Goal: Find specific page/section: Find specific page/section

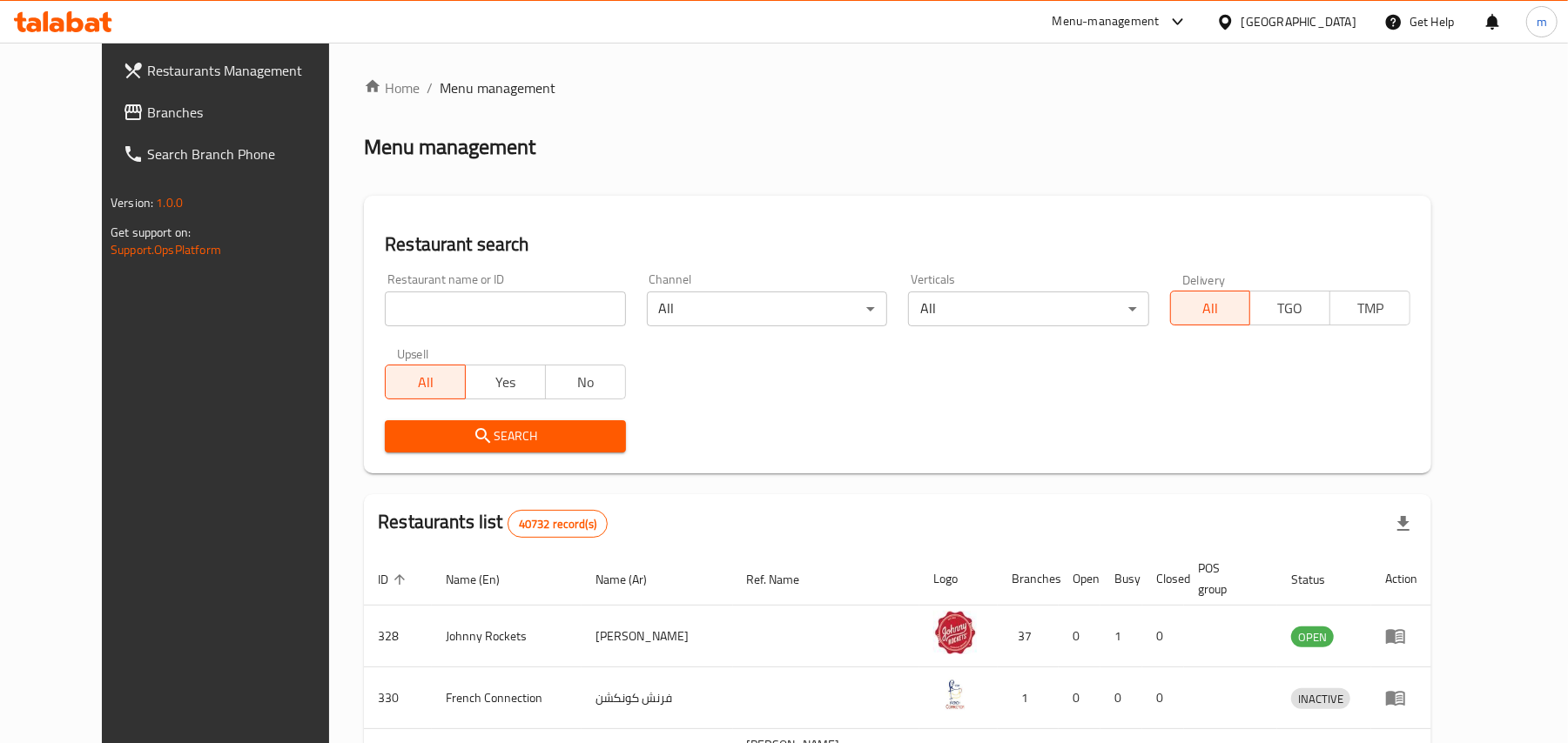
click at [147, 108] on span "Branches" at bounding box center [248, 112] width 203 height 21
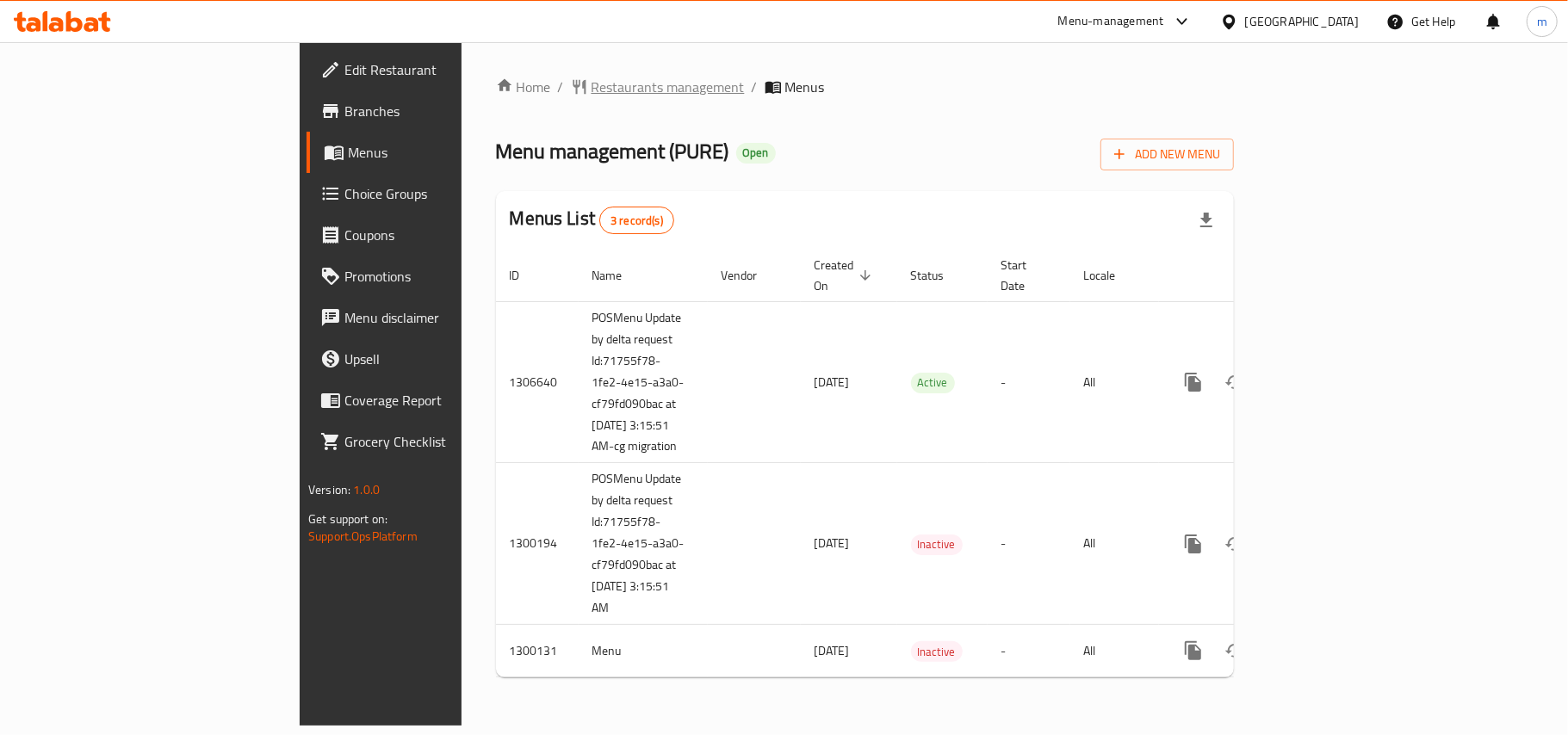
click at [592, 76] on span "Restaurants management" at bounding box center [668, 86] width 153 height 20
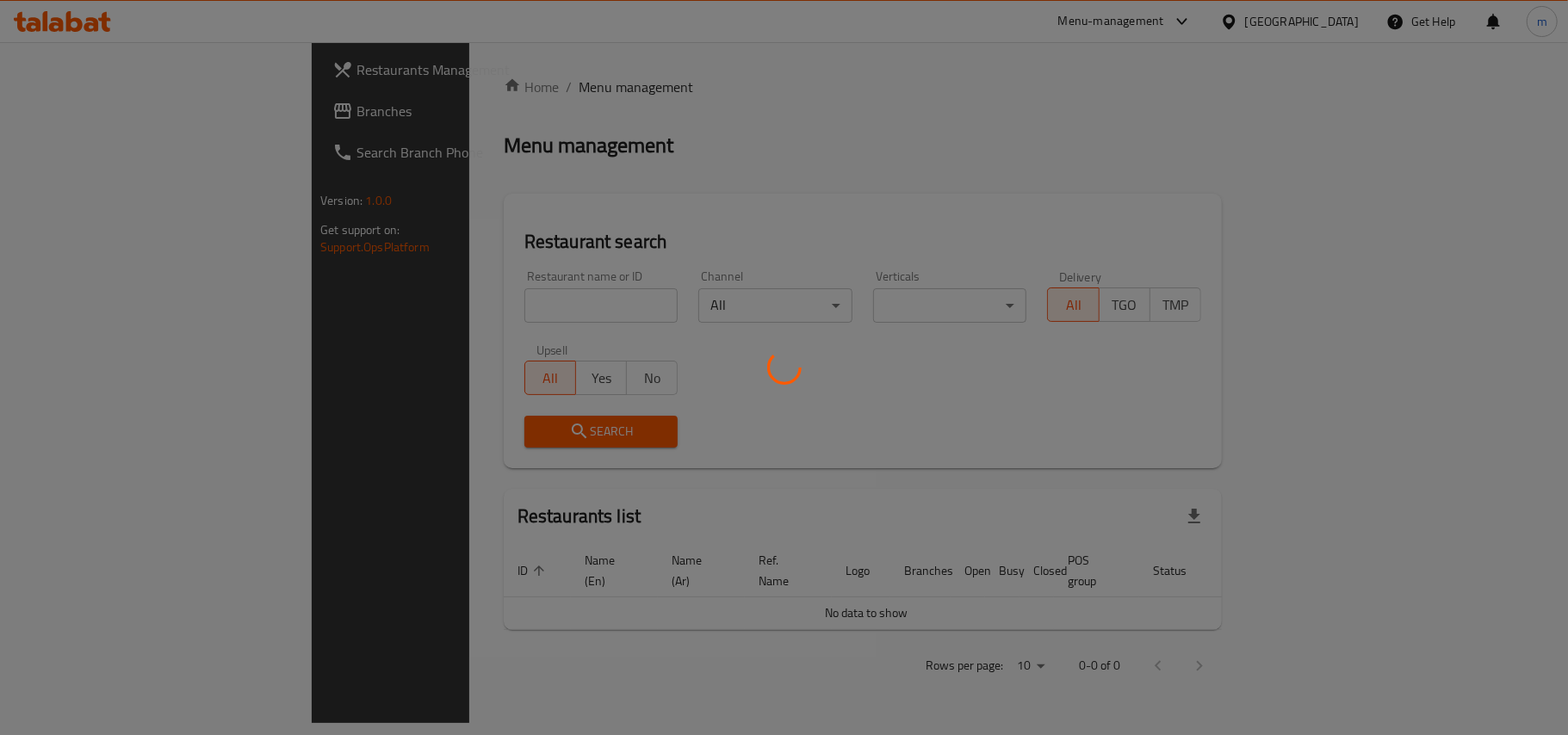
click at [503, 298] on div at bounding box center [784, 367] width 1568 height 735
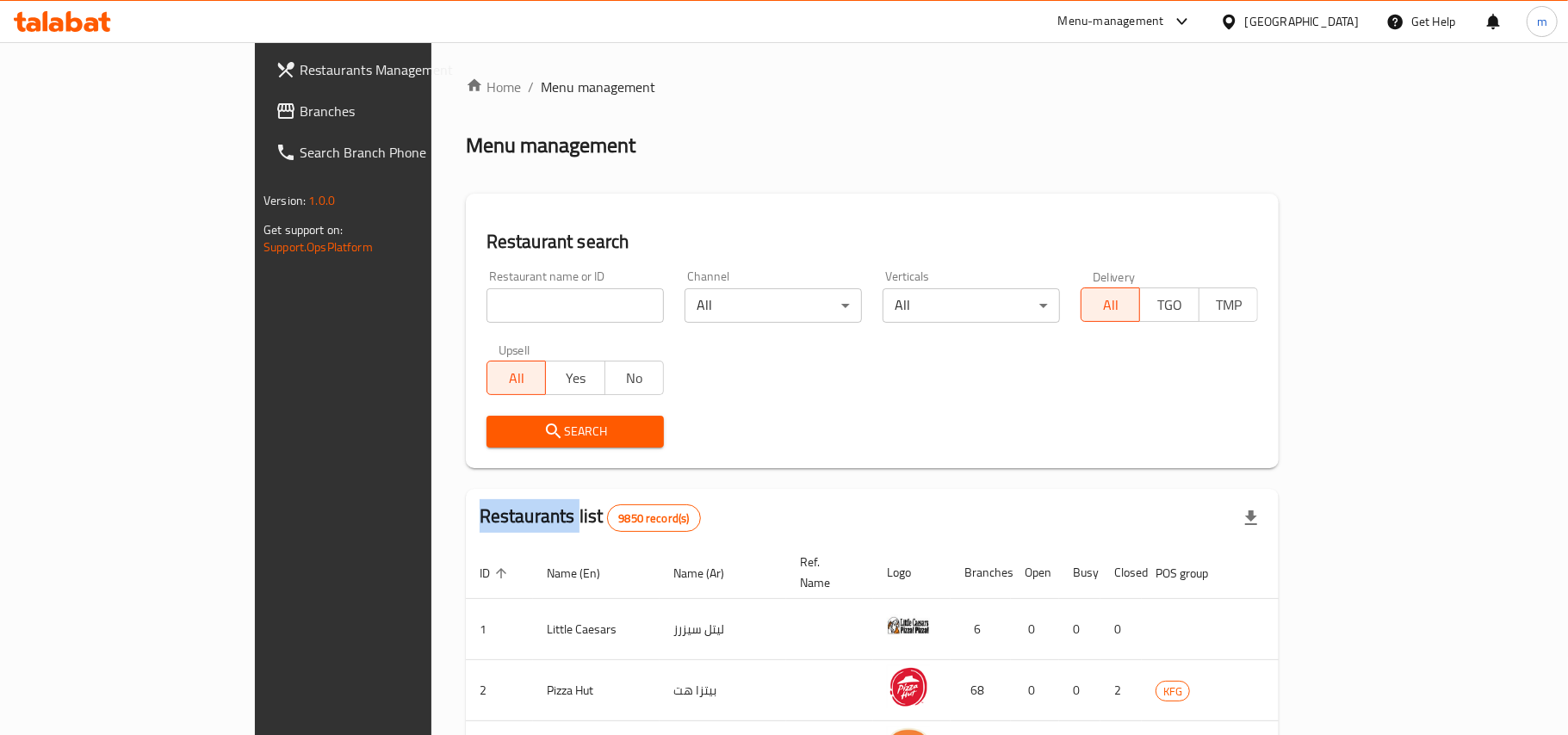
click at [503, 298] on div at bounding box center [784, 367] width 1568 height 735
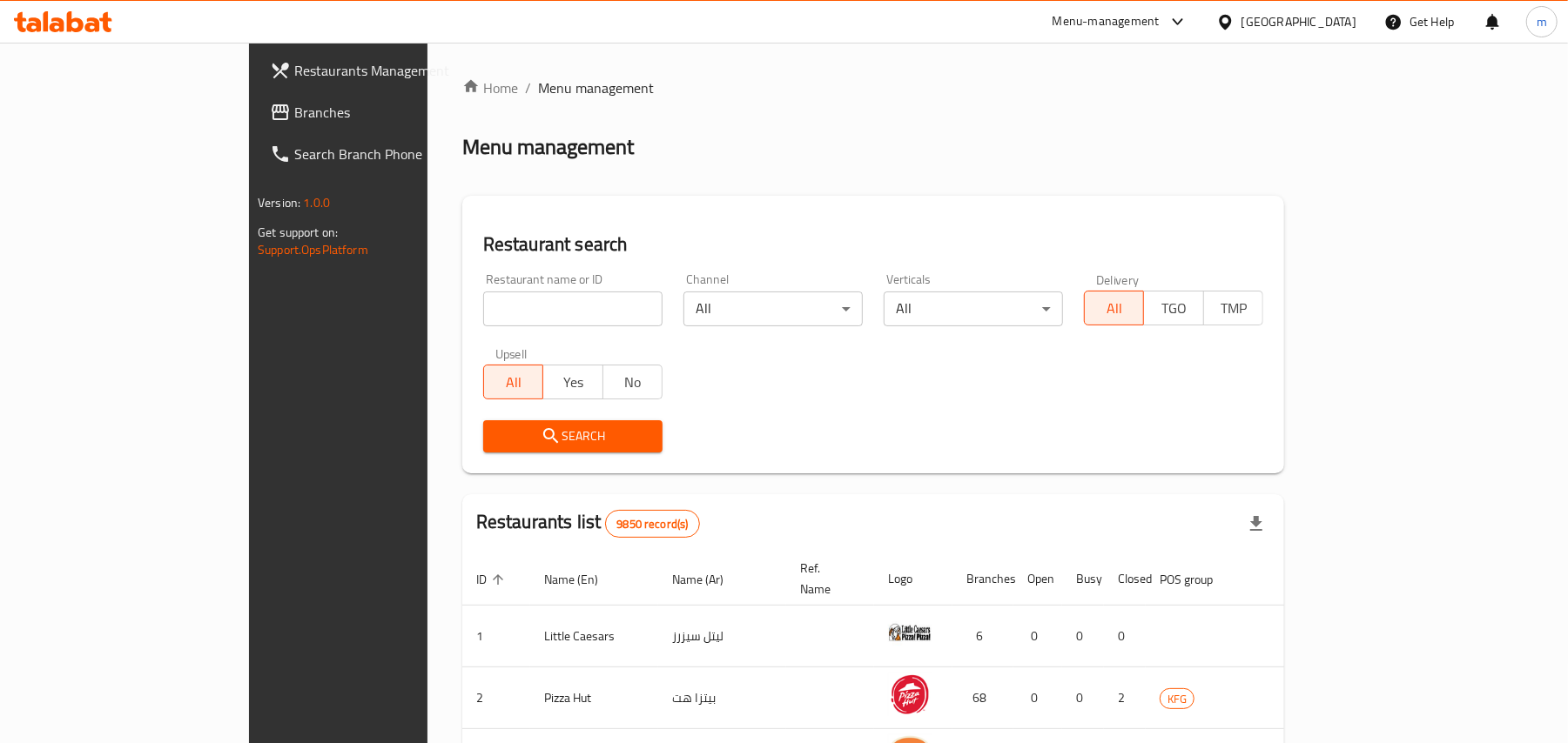
click at [508, 301] on input "search" at bounding box center [573, 308] width 179 height 35
paste input "701631"
type input "701631"
click at [497, 443] on span "Search" at bounding box center [572, 436] width 152 height 22
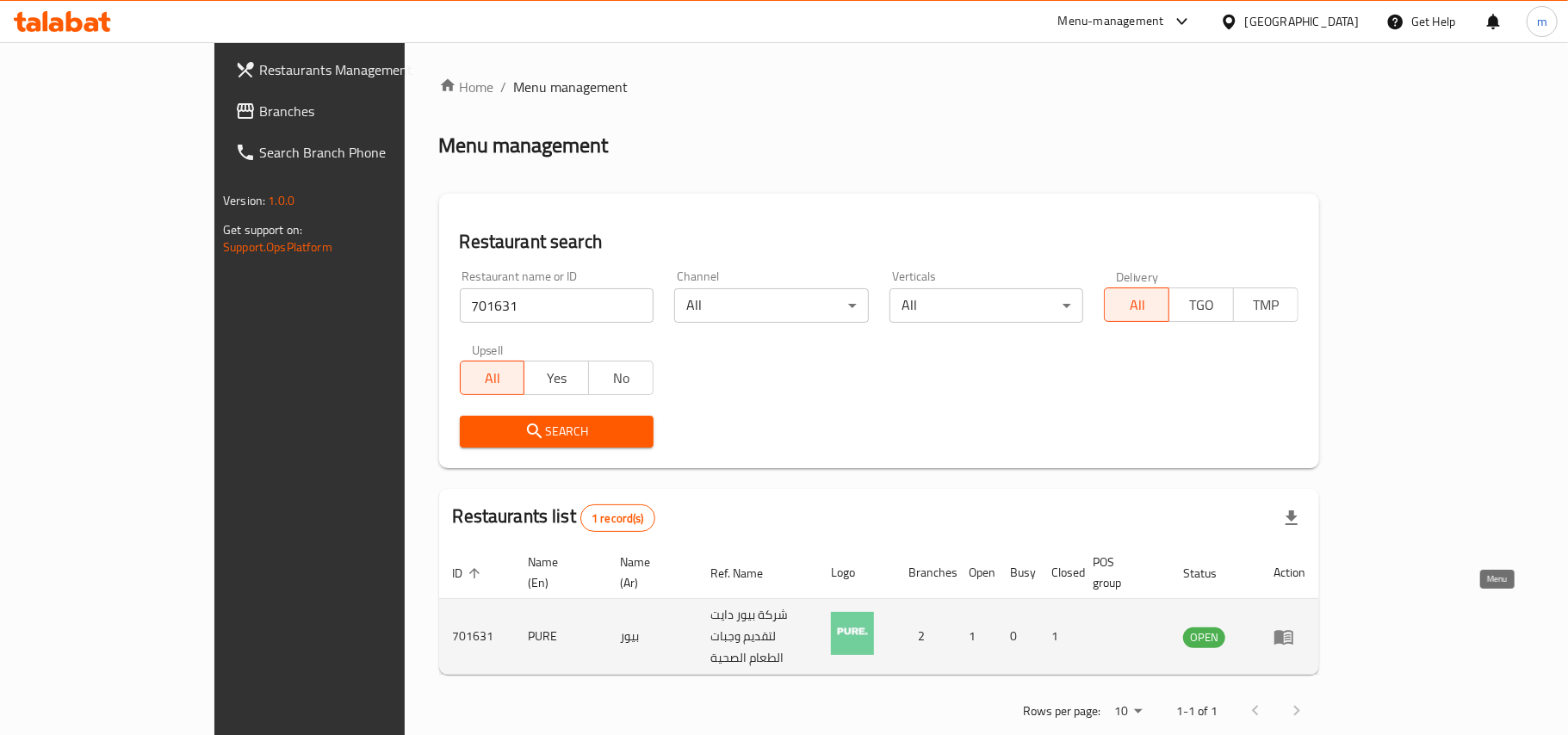
click at [1291, 635] on icon "enhanced table" at bounding box center [1288, 638] width 6 height 7
